Goal: Task Accomplishment & Management: Manage account settings

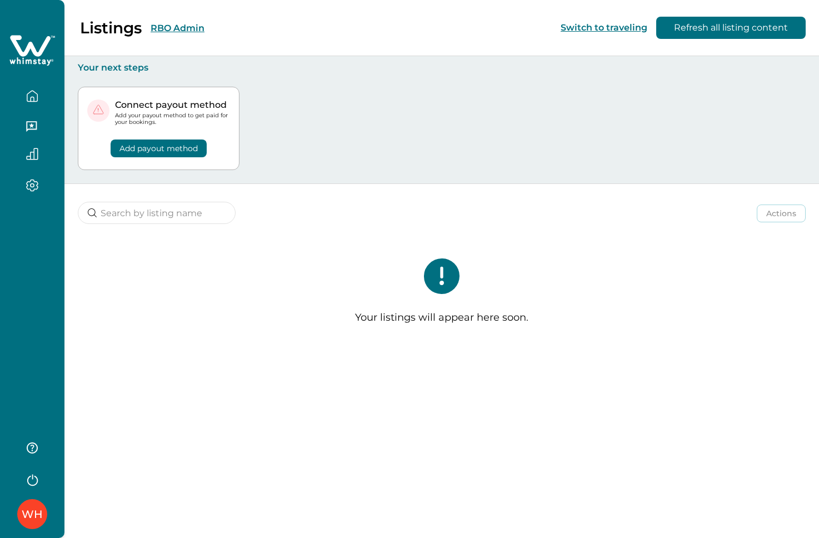
click at [176, 30] on button "RBO Admin" at bounding box center [178, 28] width 54 height 11
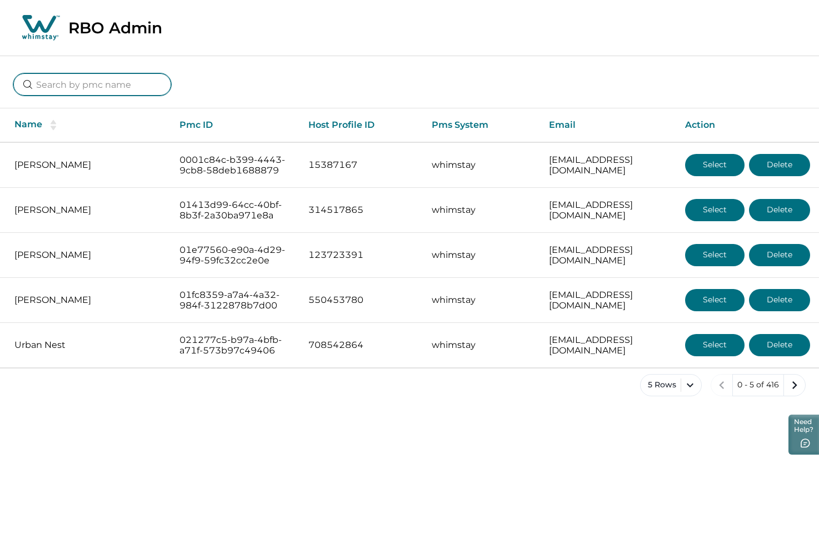
click at [102, 78] on input at bounding box center [92, 84] width 158 height 22
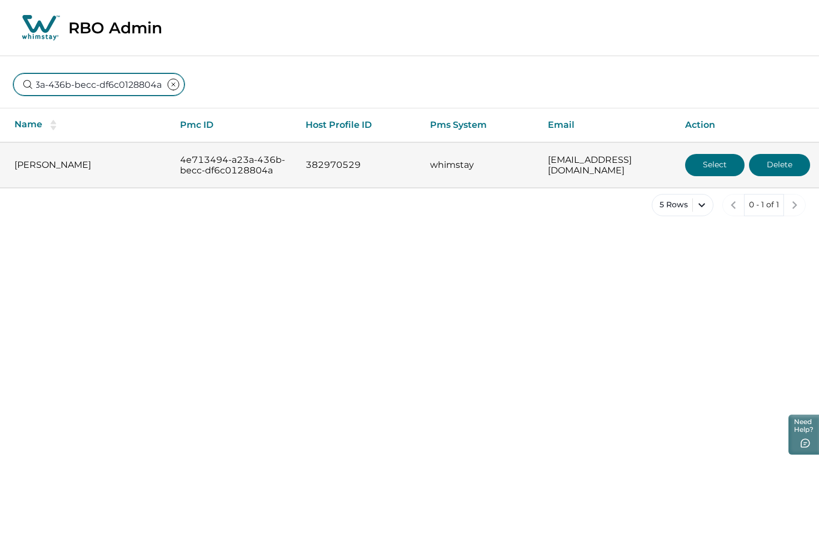
type input "4e713494-a23a-436b-becc-df6c0128804a"
click at [722, 161] on button "Select" at bounding box center [714, 165] width 59 height 22
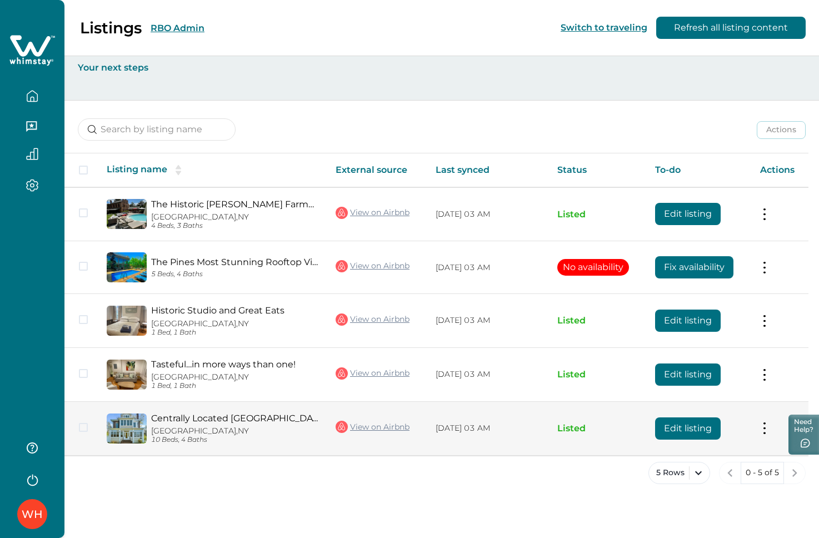
click at [693, 426] on button "Edit listing" at bounding box center [688, 428] width 66 height 22
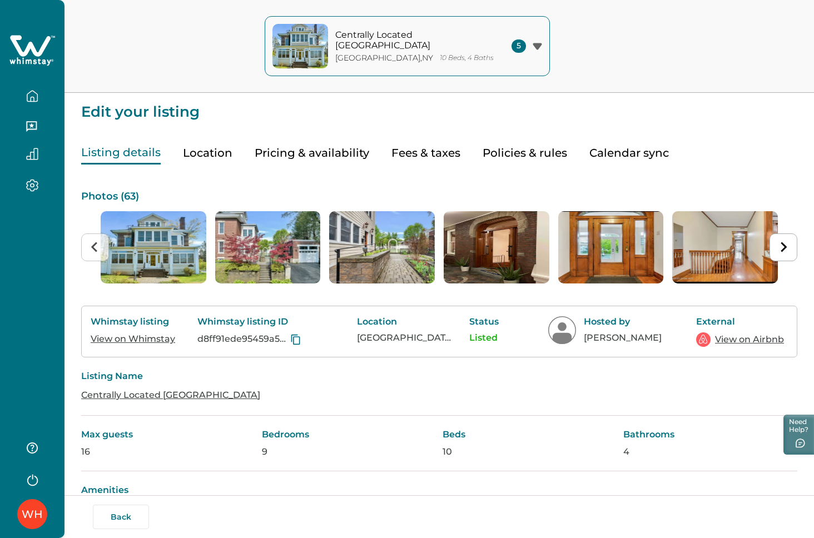
type input "0"
type input "100"
click at [401, 155] on button "Fees & taxes" at bounding box center [425, 153] width 69 height 23
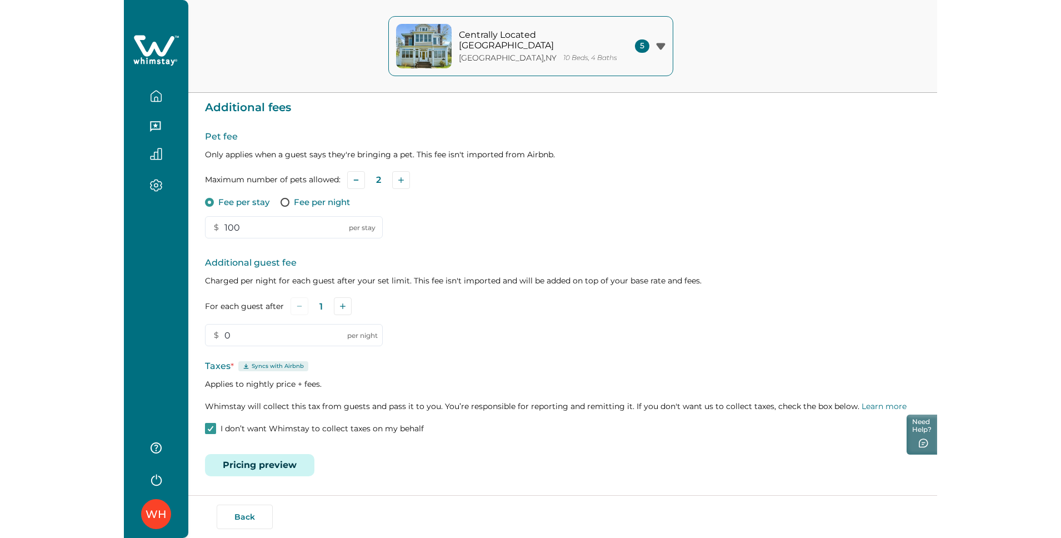
scroll to position [176, 0]
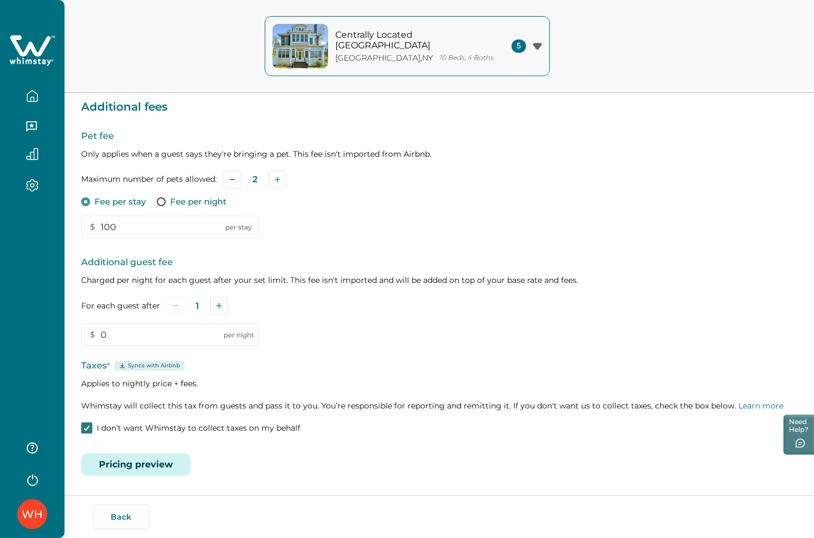
click at [84, 423] on span at bounding box center [86, 427] width 11 height 11
click at [149, 455] on button "Save" at bounding box center [154, 460] width 37 height 22
